Goal: Task Accomplishment & Management: Manage account settings

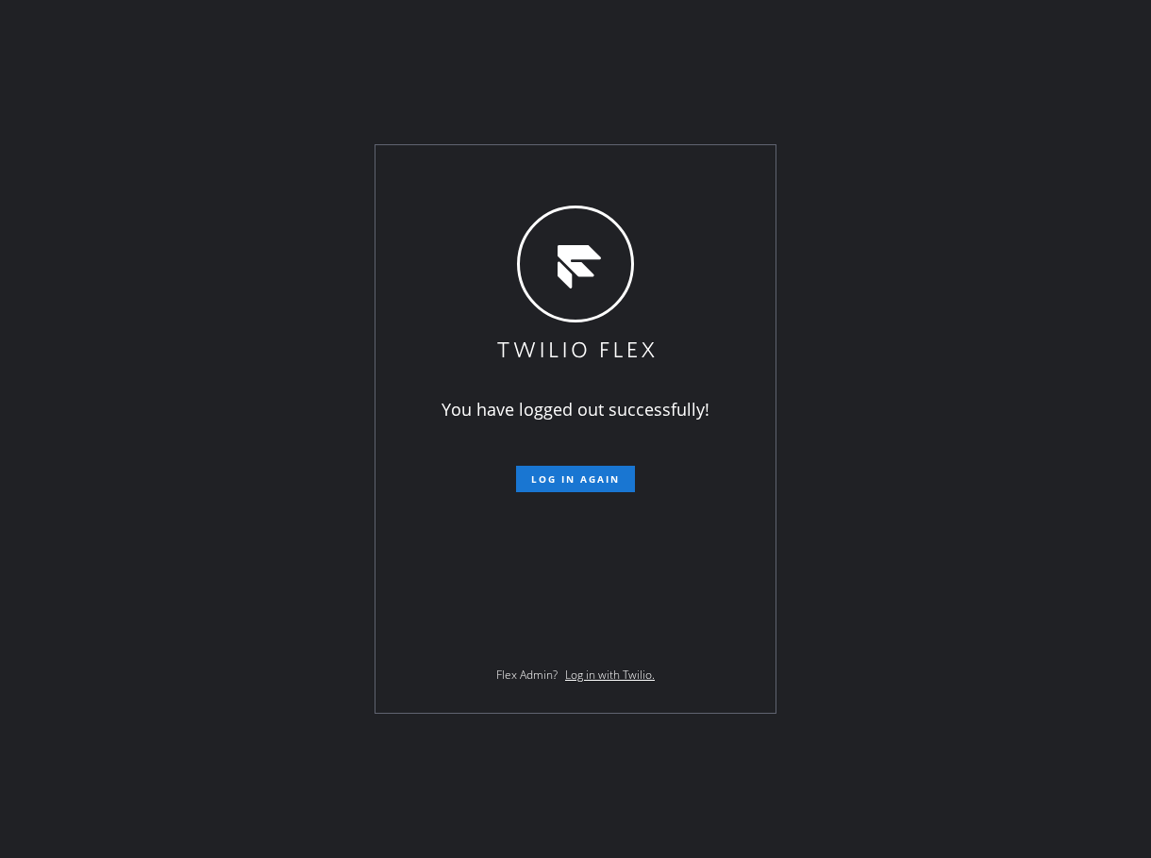
click at [1007, 275] on div "You have logged out successfully! Log in again Flex Admin? Log in with Twilio." at bounding box center [575, 429] width 1151 height 858
click at [1041, 214] on div "You have logged out successfully! Log in again Flex Admin? Log in with Twilio." at bounding box center [575, 429] width 1151 height 858
click at [907, 755] on div "You have logged out successfully! Log in again Flex Admin? Log in with Twilio." at bounding box center [575, 429] width 1151 height 858
drag, startPoint x: 576, startPoint y: 487, endPoint x: 576, endPoint y: 498, distance: 11.3
click at [576, 495] on div "You have logged out successfully! Log in again Flex Admin? Log in with Twilio." at bounding box center [575, 429] width 400 height 568
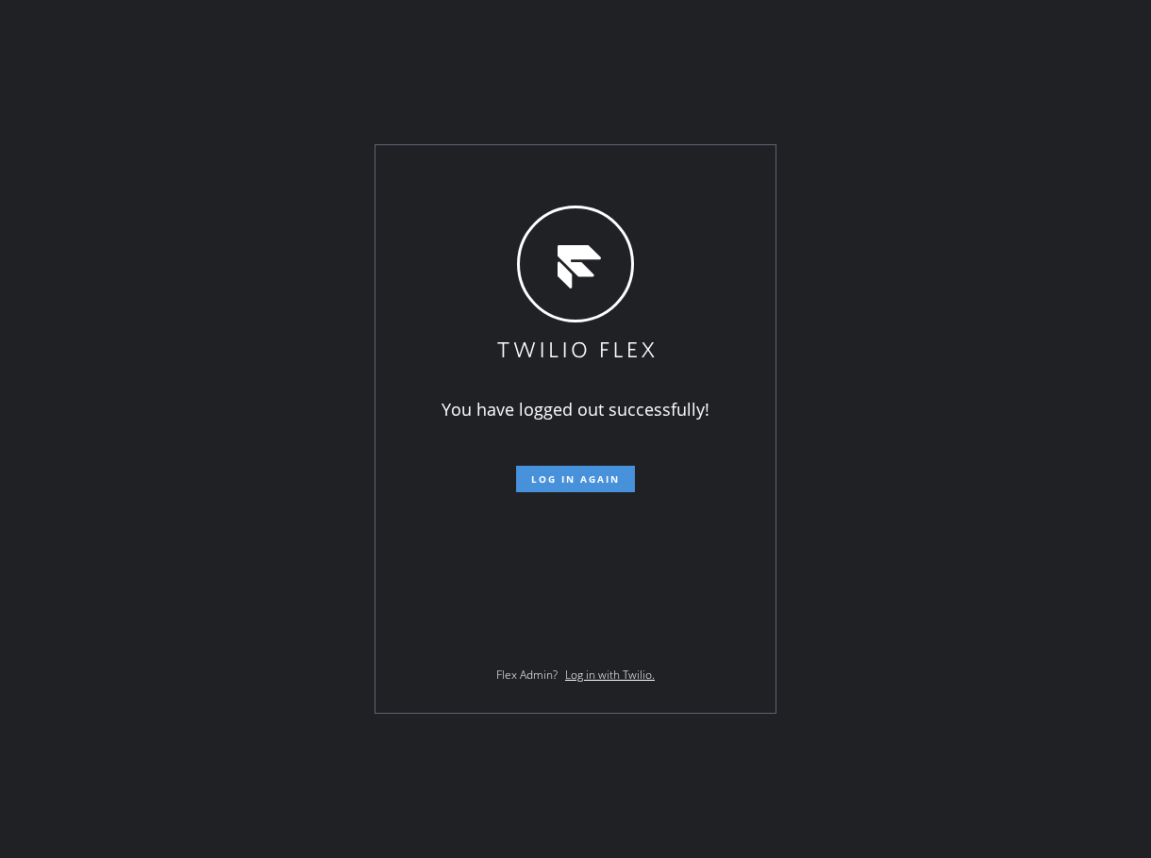
click at [582, 468] on button "Log in again" at bounding box center [575, 479] width 119 height 26
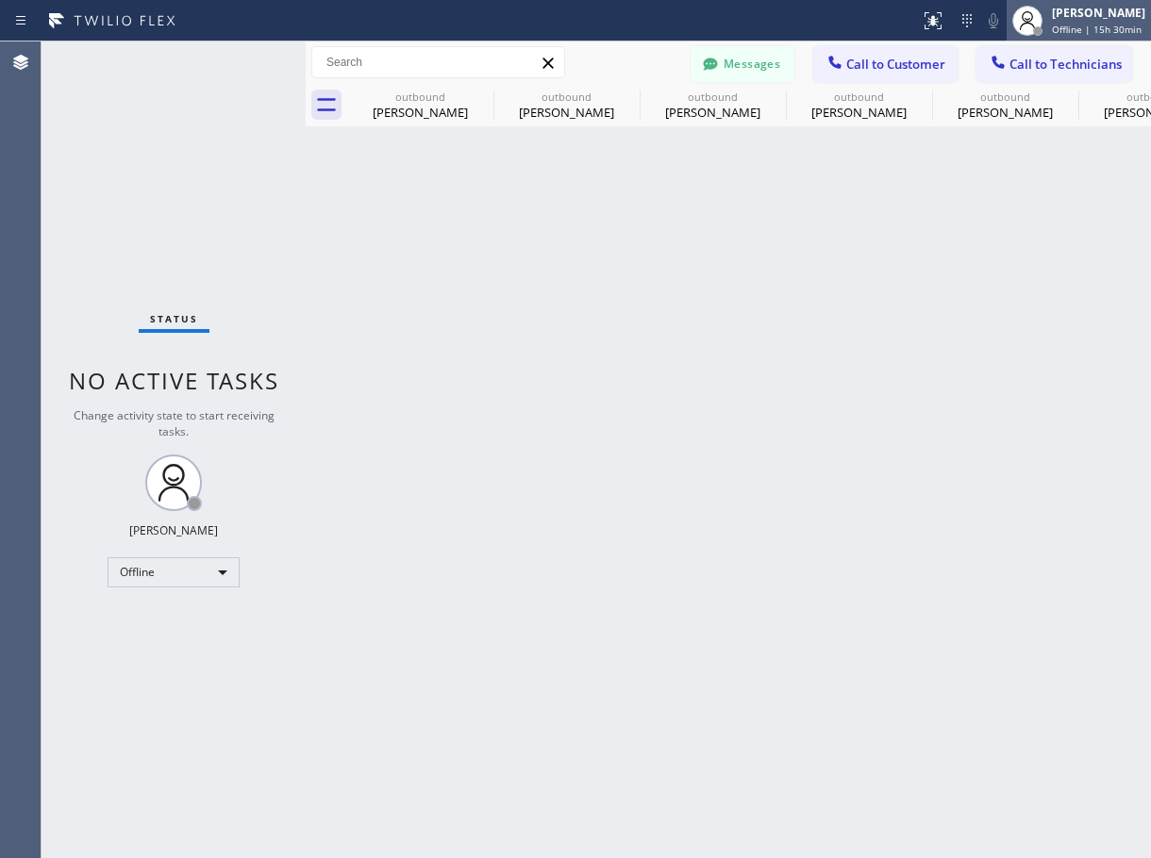
click at [1071, 27] on span "Offline | 15h 30min" at bounding box center [1097, 29] width 90 height 13
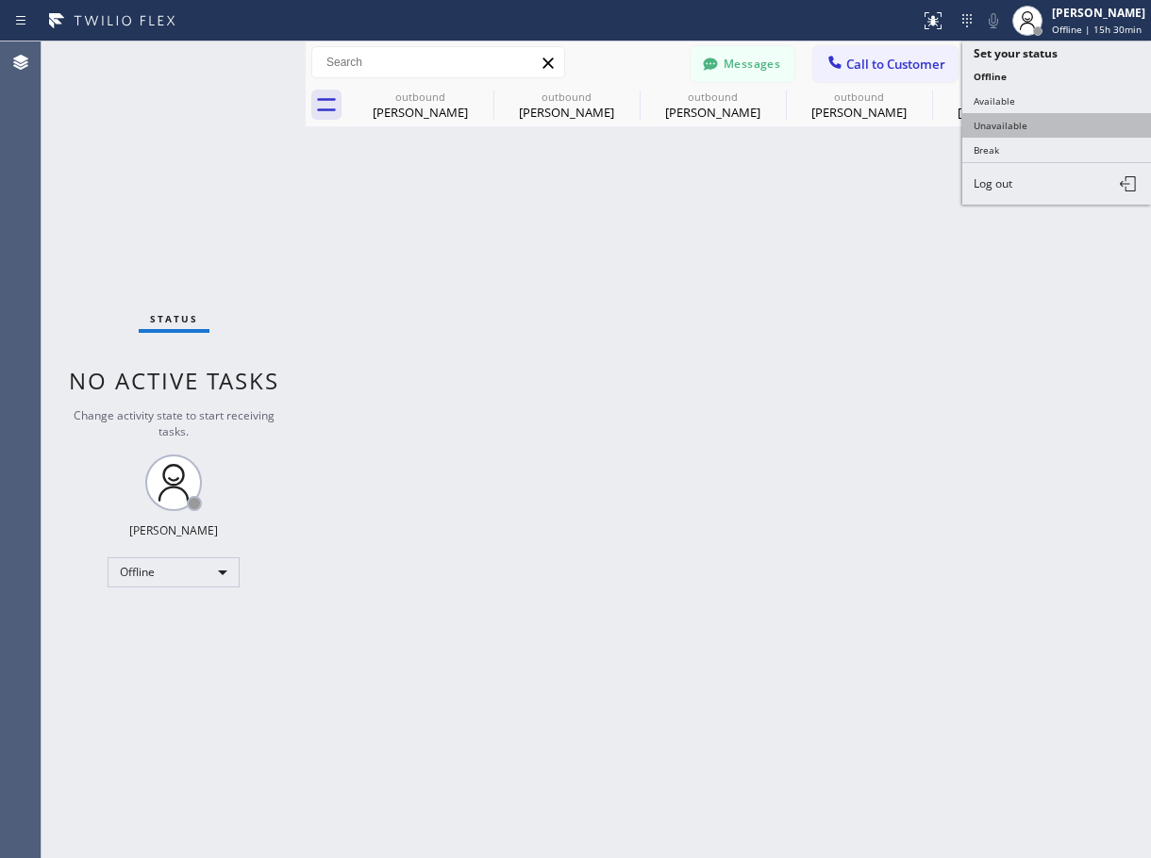
click at [1004, 115] on button "Unavailable" at bounding box center [1056, 125] width 189 height 25
